Goal: Information Seeking & Learning: Learn about a topic

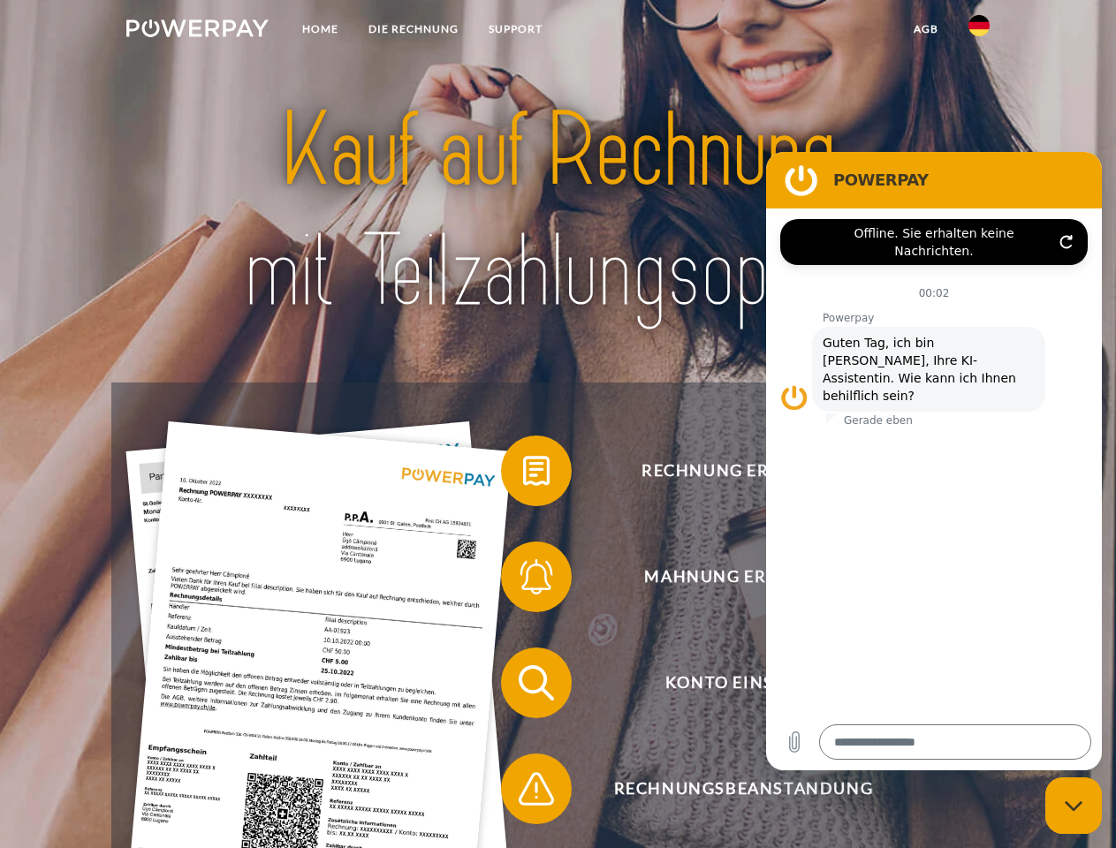
click at [197, 31] on img at bounding box center [197, 28] width 142 height 18
click at [979, 31] on img at bounding box center [978, 25] width 21 height 21
click at [925, 29] on link "agb" at bounding box center [925, 29] width 55 height 32
click at [523, 474] on span at bounding box center [510, 471] width 88 height 88
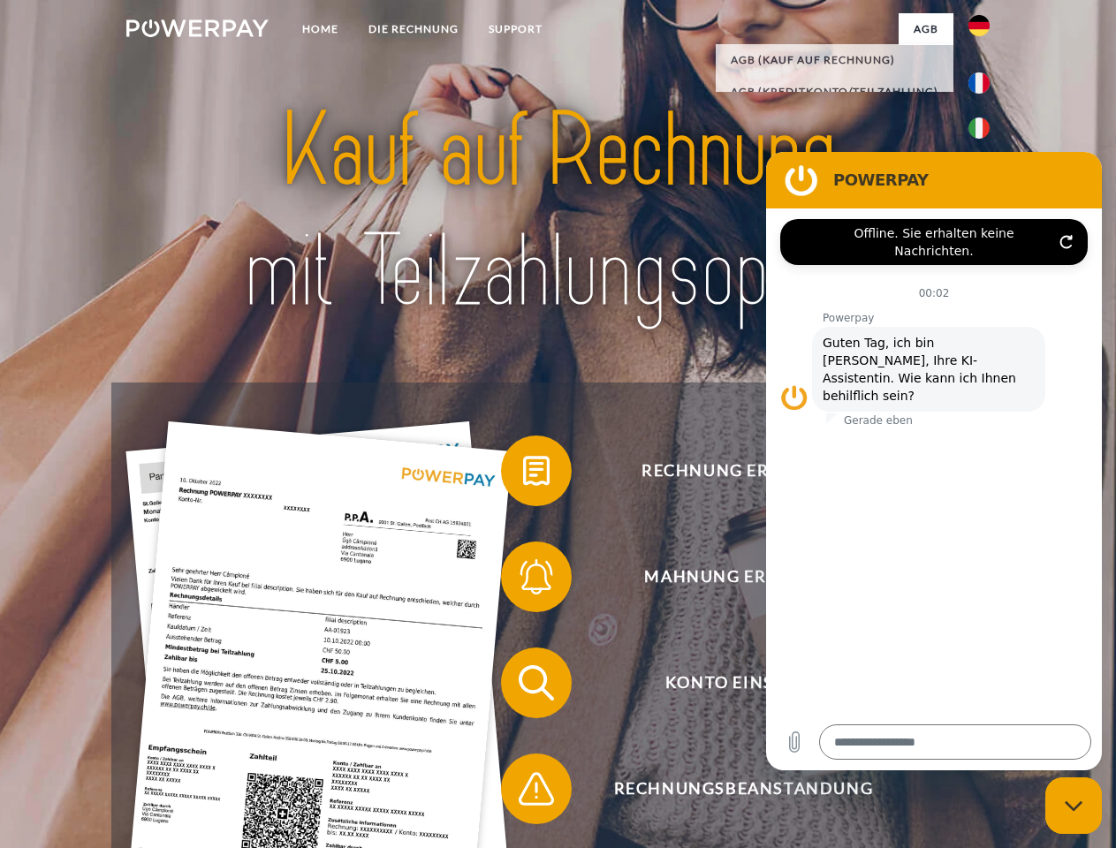
click at [523, 580] on span at bounding box center [510, 577] width 88 height 88
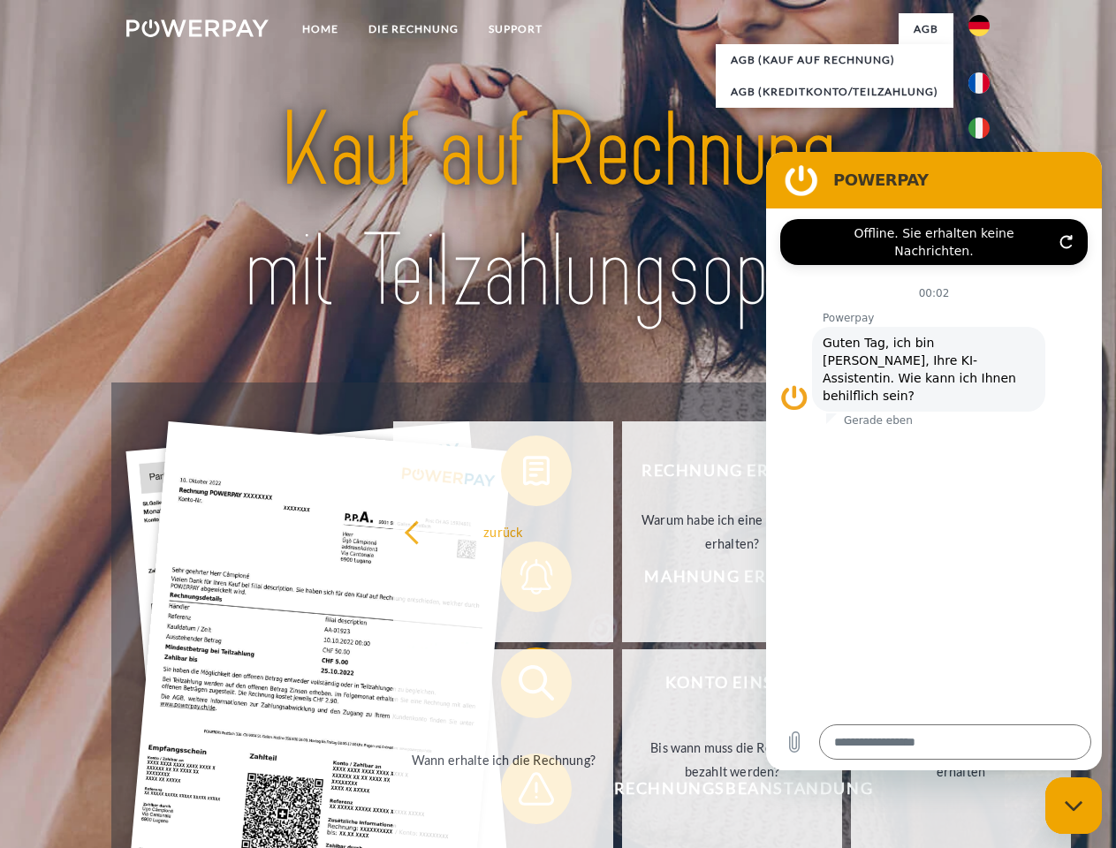
click at [622, 686] on link "Bis wann muss die Rechnung bezahlt werden?" at bounding box center [732, 759] width 220 height 221
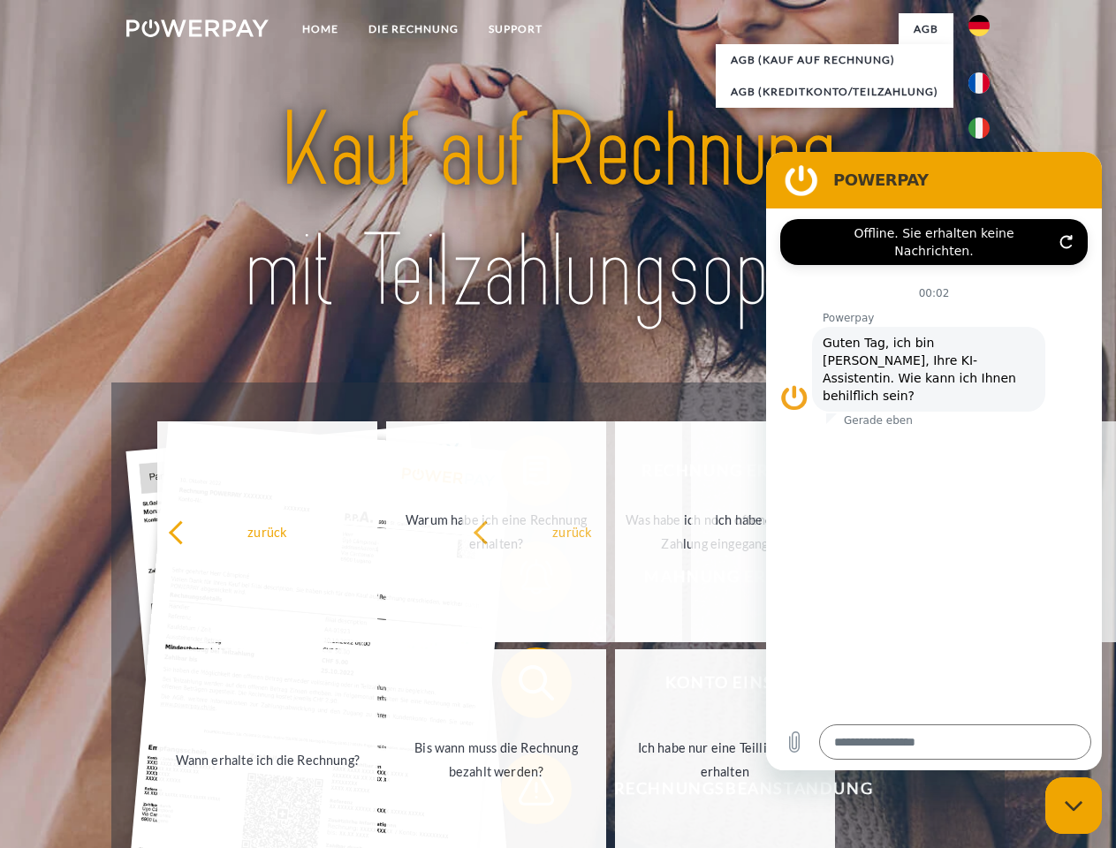
click at [523, 792] on span at bounding box center [510, 789] width 88 height 88
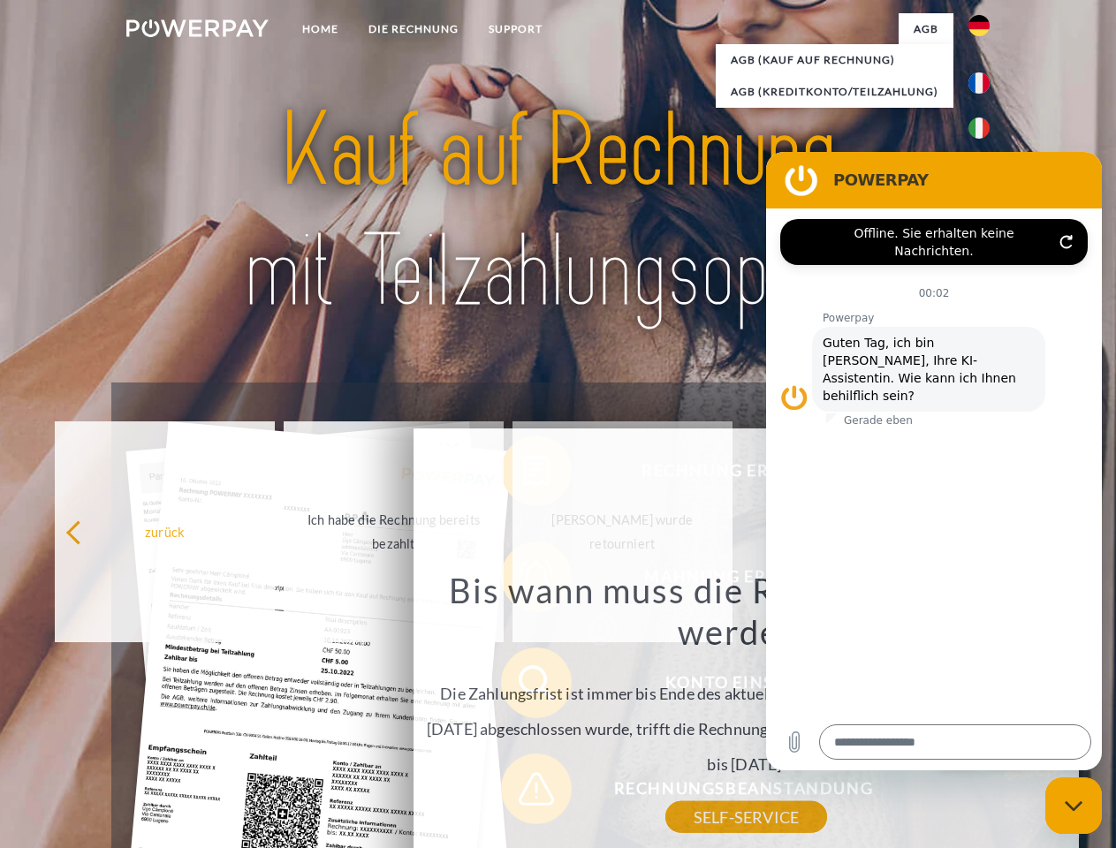
click at [1073, 806] on icon "Messaging-Fenster schließen" at bounding box center [1073, 805] width 19 height 11
type textarea "*"
